Goal: Task Accomplishment & Management: Use online tool/utility

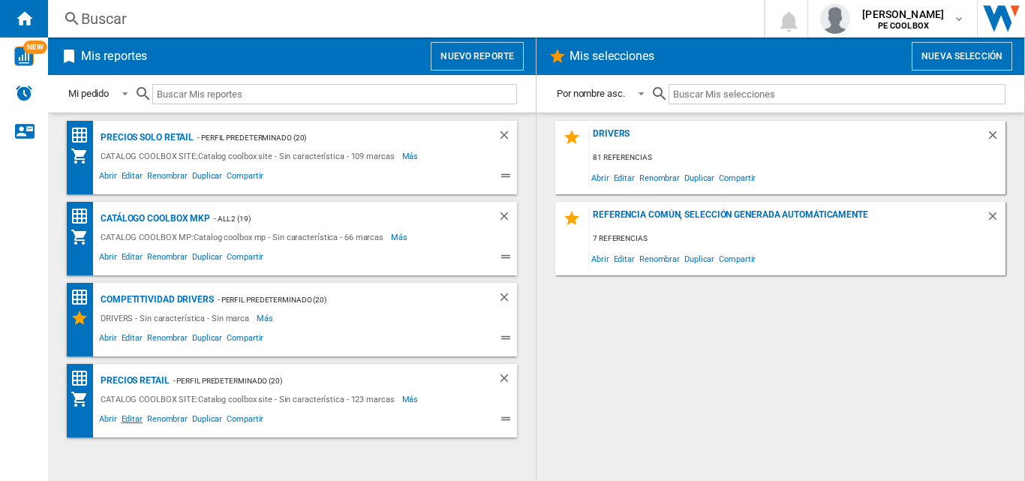
click at [135, 418] on span "Editar" at bounding box center [132, 421] width 26 height 18
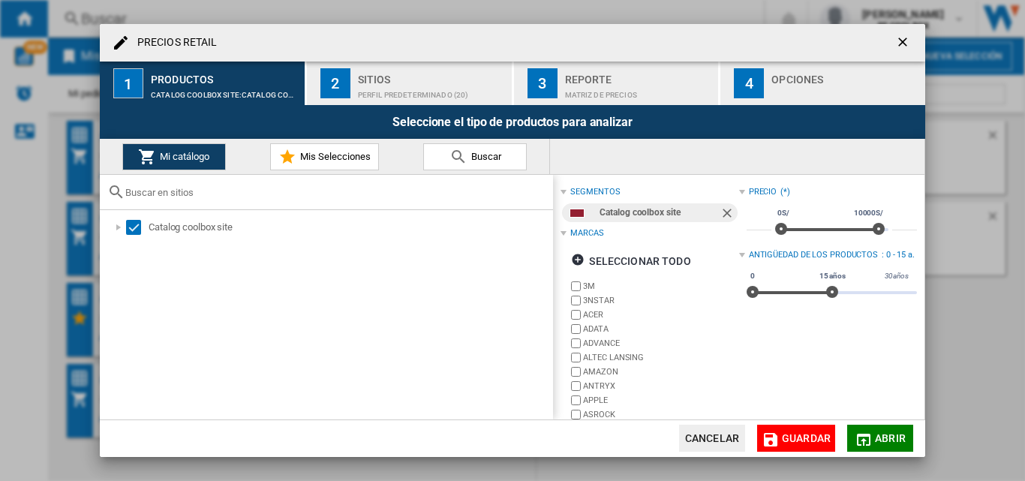
click at [472, 158] on span "Buscar" at bounding box center [485, 156] width 34 height 11
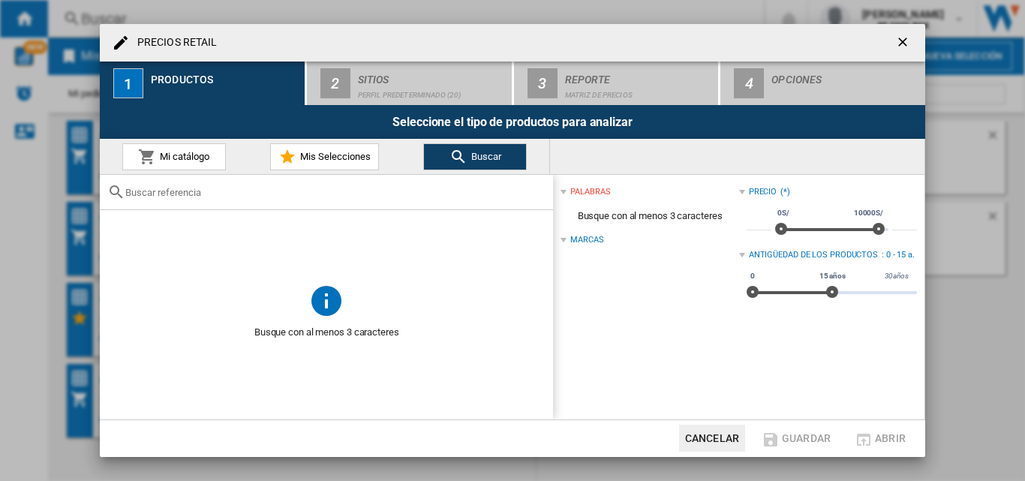
click at [322, 200] on div at bounding box center [326, 192] width 453 height 35
click at [318, 193] on input "text" at bounding box center [335, 192] width 420 height 11
paste input "AIRTAGI2GO"
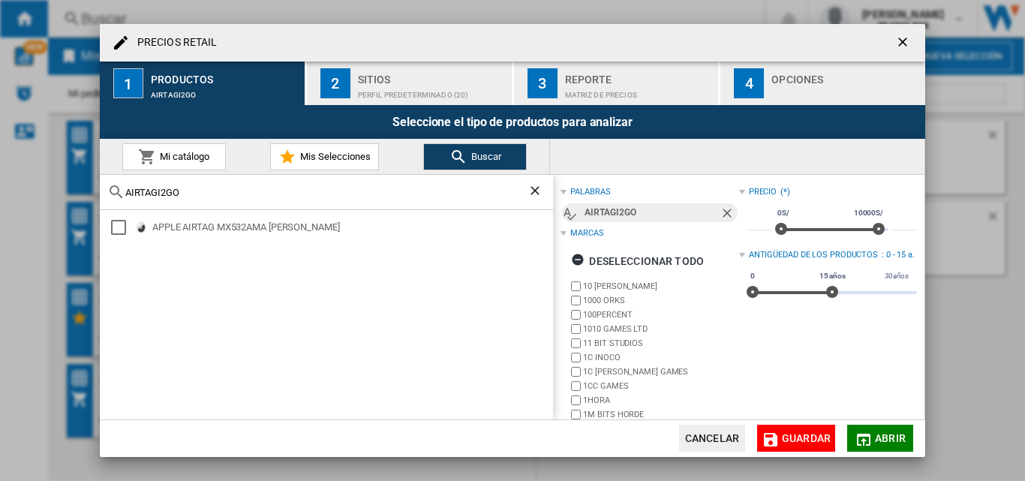
drag, startPoint x: 269, startPoint y: 192, endPoint x: 14, endPoint y: 197, distance: 255.2
click at [14, 197] on div "PRECIOS RETAIL 1 Productos AIRTAGI2GO 2 Sitios Perfil predeterminado (20) 3 Rep…" at bounding box center [512, 240] width 1025 height 481
paste input "MX532AMA"
click at [292, 196] on input "MX532AMA" at bounding box center [326, 192] width 402 height 11
click at [292, 196] on input "AIRTAGI2GO" at bounding box center [326, 192] width 402 height 11
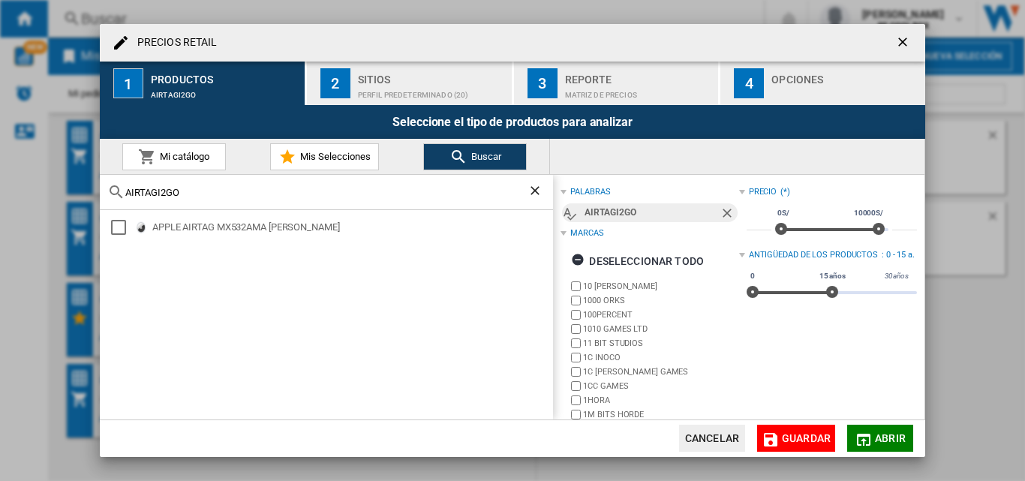
click at [292, 196] on input "AIRTAGI2GO" at bounding box center [326, 192] width 402 height 11
click at [278, 224] on div "APPLE AIRTAG MX532AMA [PERSON_NAME]" at bounding box center [351, 227] width 399 height 15
drag, startPoint x: 232, startPoint y: 190, endPoint x: 56, endPoint y: 183, distance: 175.8
click at [56, 183] on div "PRECIOS RETAIL 1 Productos APPLE AIRTAG MX532AMA [PERSON_NAME] 2 Sitios Perfil …" at bounding box center [512, 240] width 1025 height 481
paste input "B09B8V1LZ3"
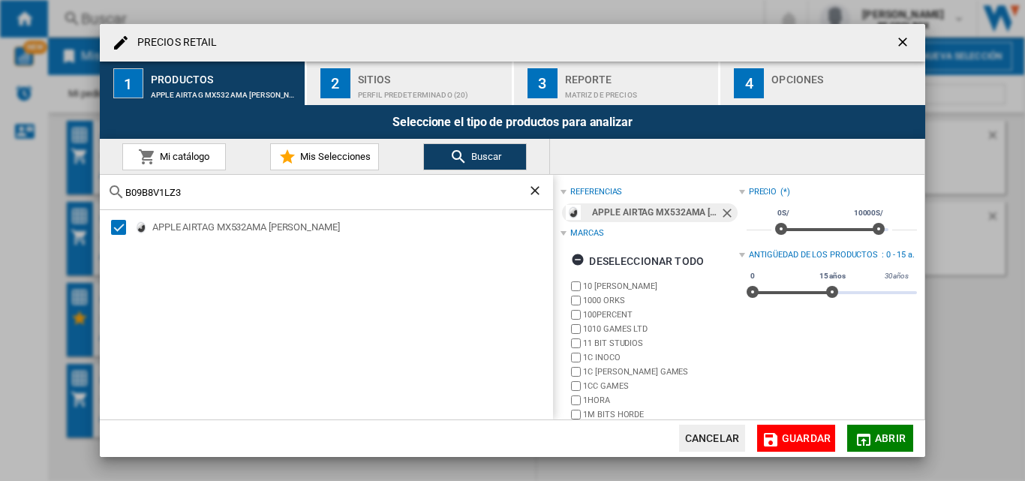
type input "B09B8V1LZ3"
drag, startPoint x: 223, startPoint y: 200, endPoint x: 56, endPoint y: 186, distance: 167.9
click at [56, 186] on div "PRECIOS RETAIL 1 Productos APPLE AIRTAG MX532AMA [PERSON_NAME] 2 Sitios Perfil …" at bounding box center [512, 240] width 1025 height 481
drag, startPoint x: 228, startPoint y: 187, endPoint x: 0, endPoint y: 193, distance: 228.3
click at [3, 197] on div "PRECIOS RETAIL 1 Productos APPLE AIRTAG MX532AMA [PERSON_NAME] 2 Sitios Perfil …" at bounding box center [512, 240] width 1025 height 481
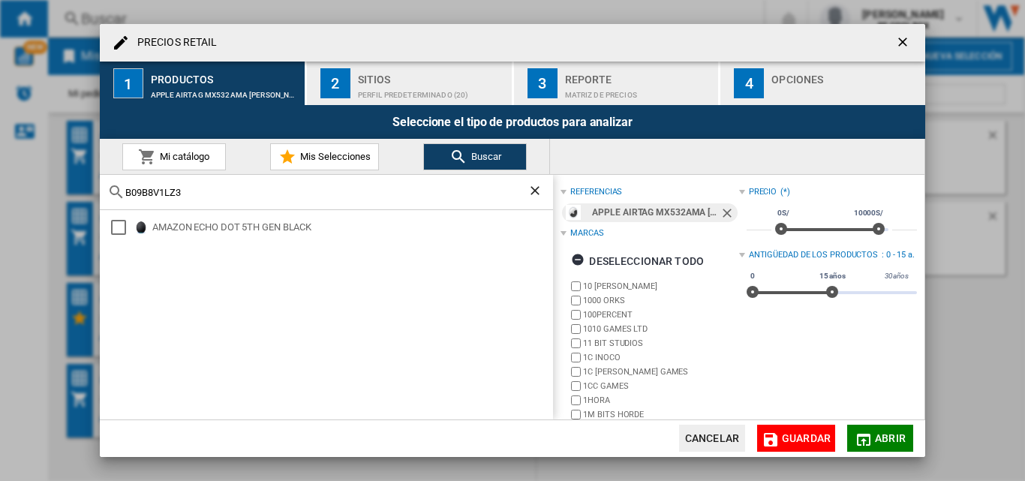
paste input "text"
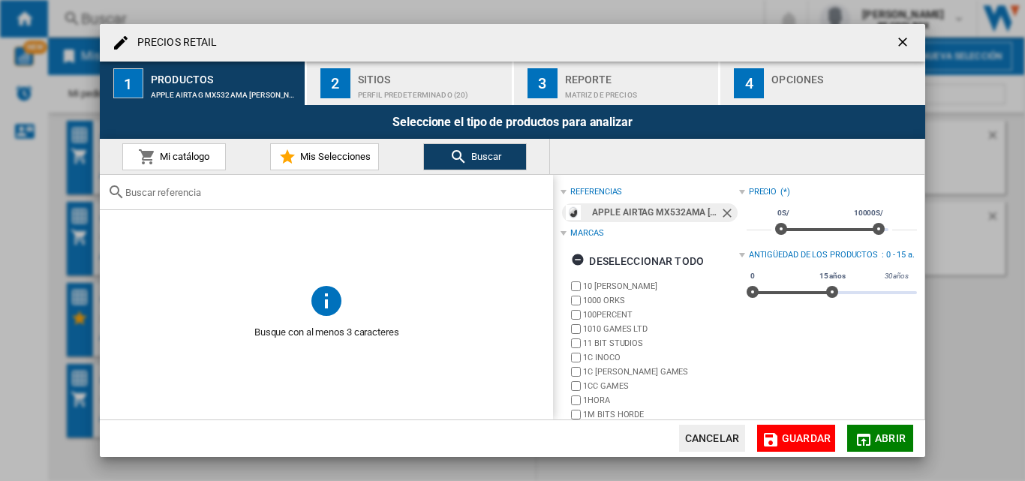
click at [241, 192] on input "text" at bounding box center [335, 192] width 420 height 11
paste input "PS750S"
type input "PS750S"
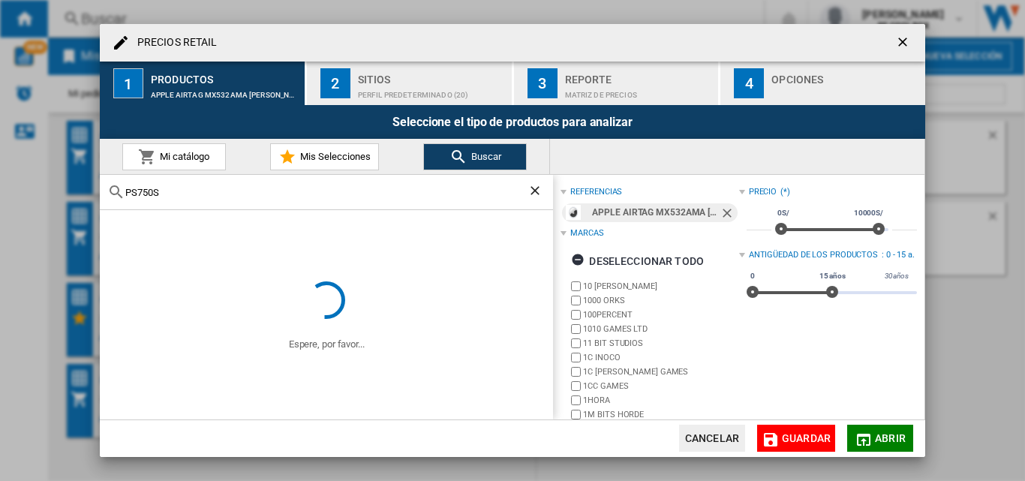
click at [720, 208] on ng-md-icon "Quitar" at bounding box center [729, 215] width 18 height 18
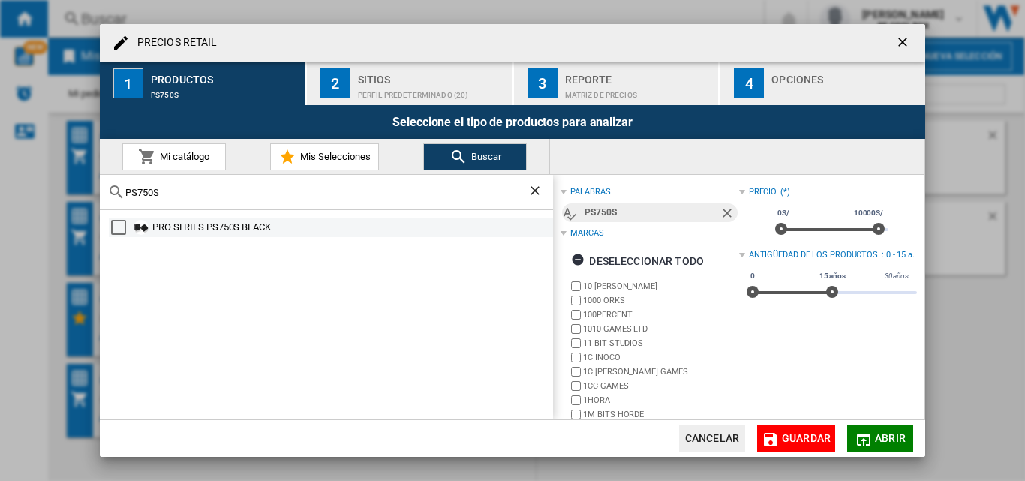
click at [343, 221] on div "PRO SERIES PS750S BLACK" at bounding box center [351, 227] width 399 height 15
